Goal: Information Seeking & Learning: Learn about a topic

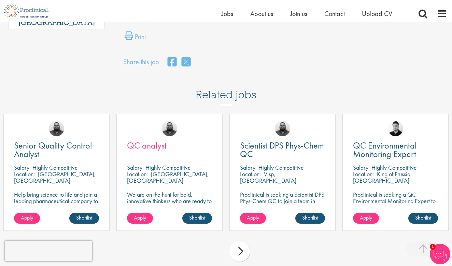
scroll to position [466, 0]
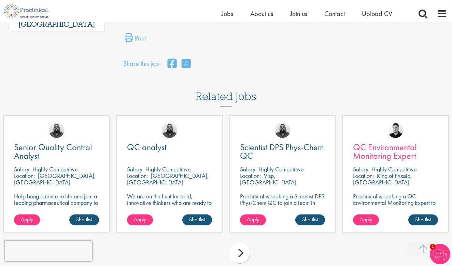
click at [376, 144] on span "QC Environmental Monitoring Expert" at bounding box center [384, 151] width 63 height 20
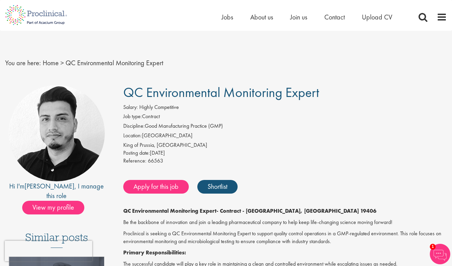
click at [229, 24] on div "Home Jobs About us Join us Contact Upload CV" at bounding box center [315, 19] width 188 height 14
click at [229, 21] on span "Jobs" at bounding box center [227, 17] width 12 height 9
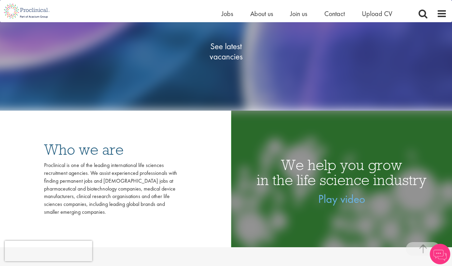
scroll to position [135, 0]
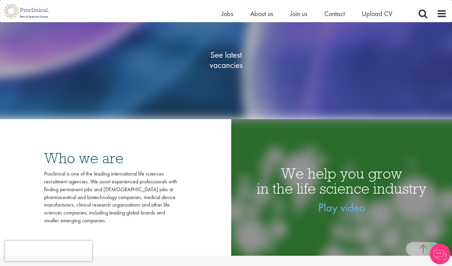
click at [229, 61] on span "See latest vacancies" at bounding box center [226, 60] width 68 height 20
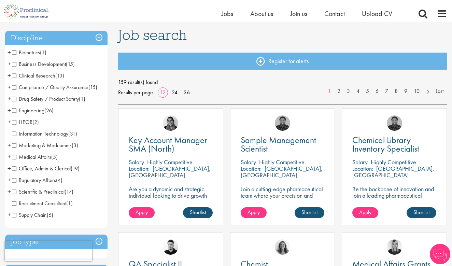
scroll to position [46, 0]
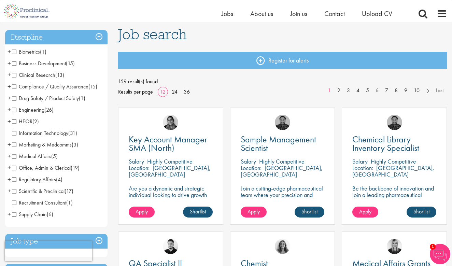
click at [15, 75] on span "Clinical Research" at bounding box center [33, 74] width 43 height 7
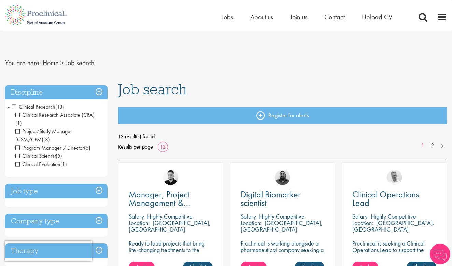
click at [9, 105] on span "-" at bounding box center [9, 106] width 2 height 10
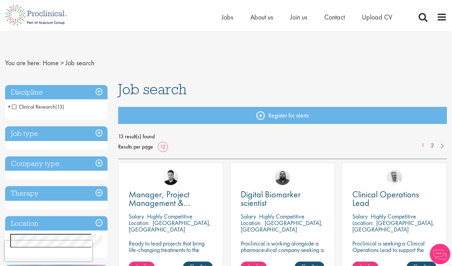
click at [12, 106] on span "Clinical Research" at bounding box center [33, 106] width 43 height 7
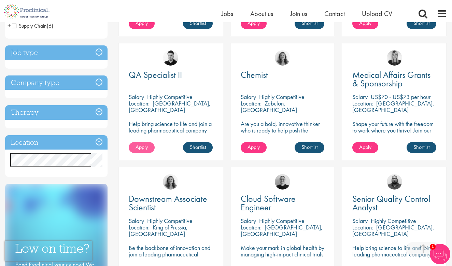
scroll to position [231, 0]
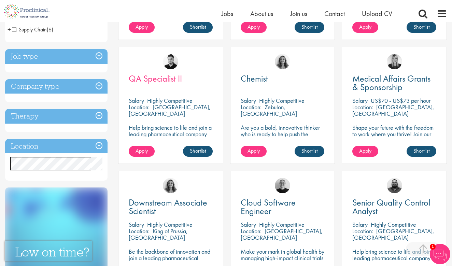
click at [171, 79] on span "QA Specialist II" at bounding box center [155, 79] width 53 height 12
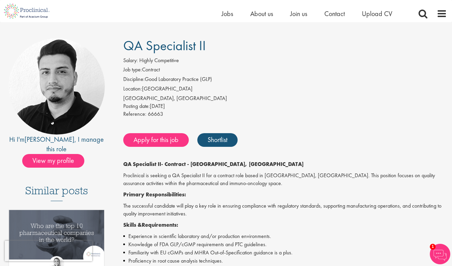
scroll to position [28, 0]
